Goal: Register for event/course

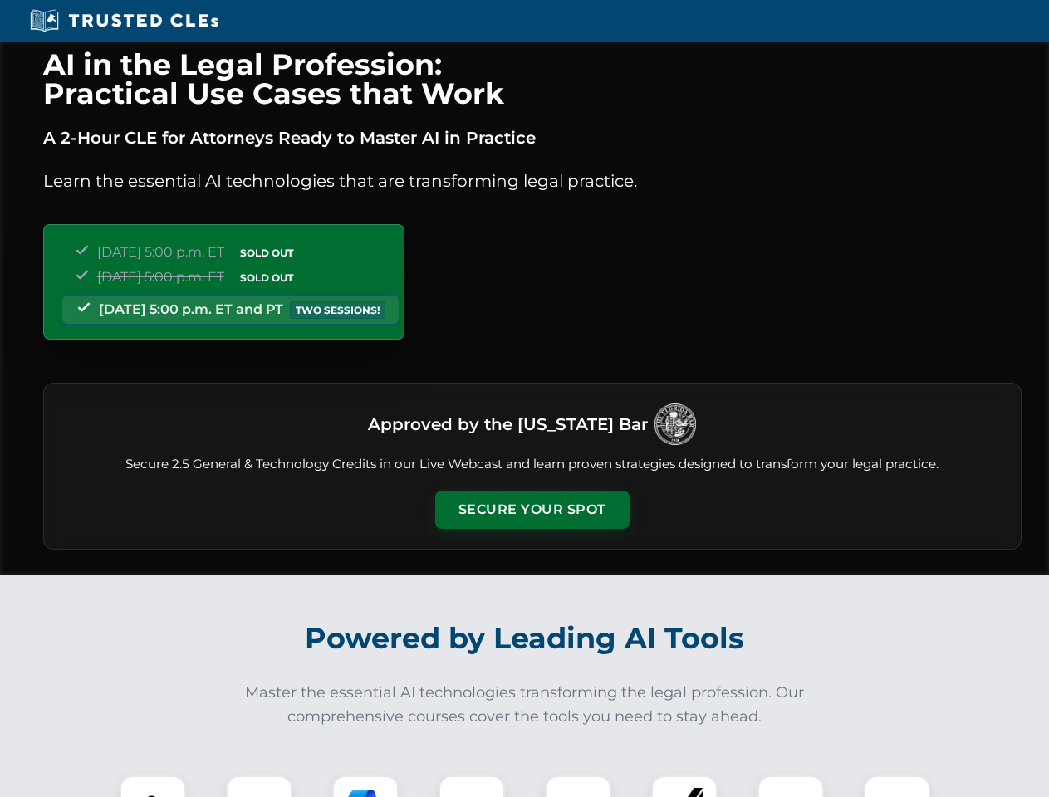
click at [532, 510] on button "Secure Your Spot" at bounding box center [532, 510] width 194 height 38
click at [153, 787] on img at bounding box center [153, 809] width 48 height 48
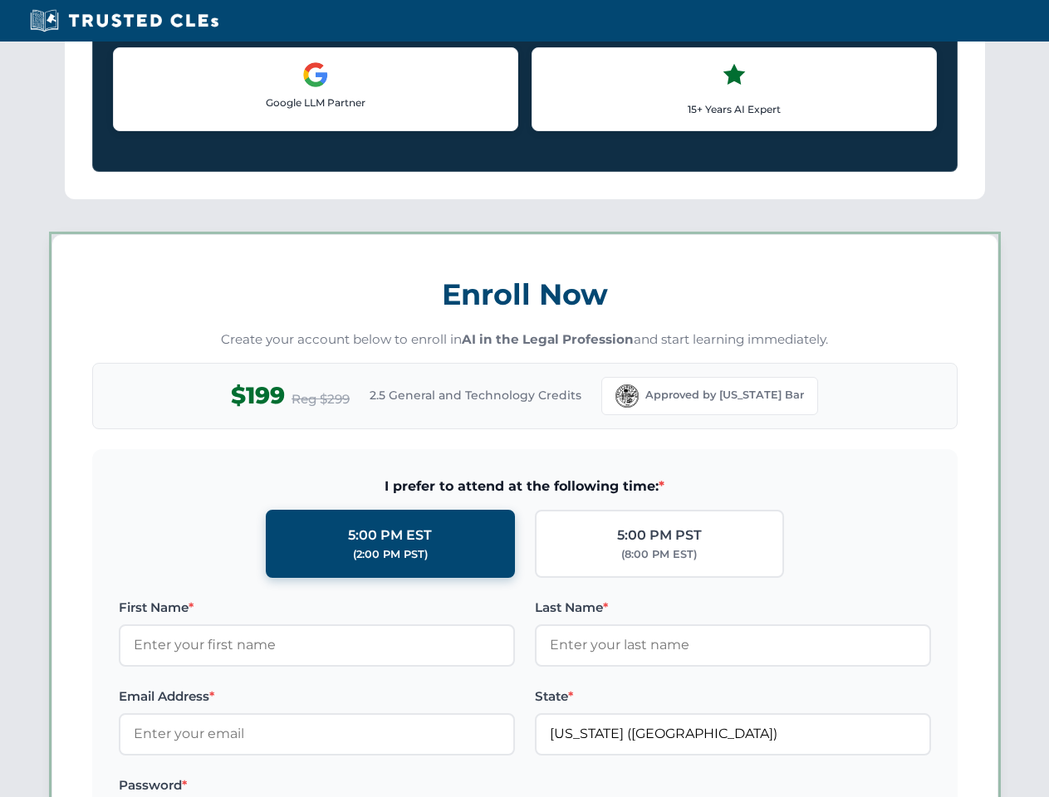
click at [366, 787] on label "Password *" at bounding box center [317, 786] width 396 height 20
